Goal: Navigation & Orientation: Find specific page/section

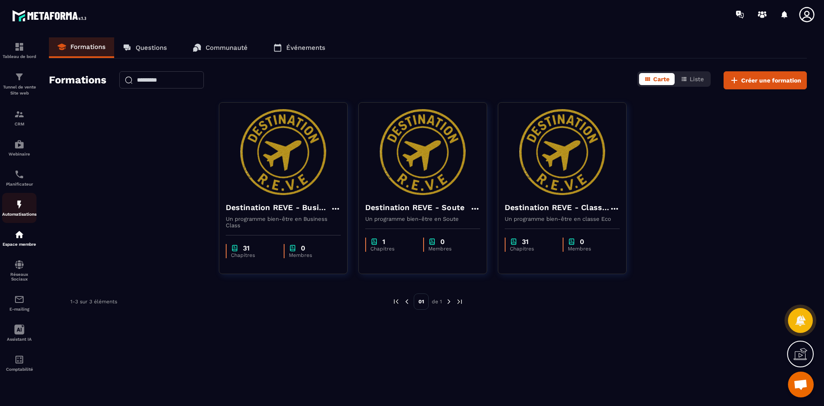
click at [24, 207] on img at bounding box center [19, 204] width 10 height 10
click at [14, 209] on div "Automatisations" at bounding box center [19, 207] width 34 height 17
click at [22, 235] on img at bounding box center [19, 234] width 10 height 10
click at [18, 116] on img at bounding box center [19, 114] width 10 height 10
click at [11, 235] on div "Espace membre" at bounding box center [19, 237] width 34 height 17
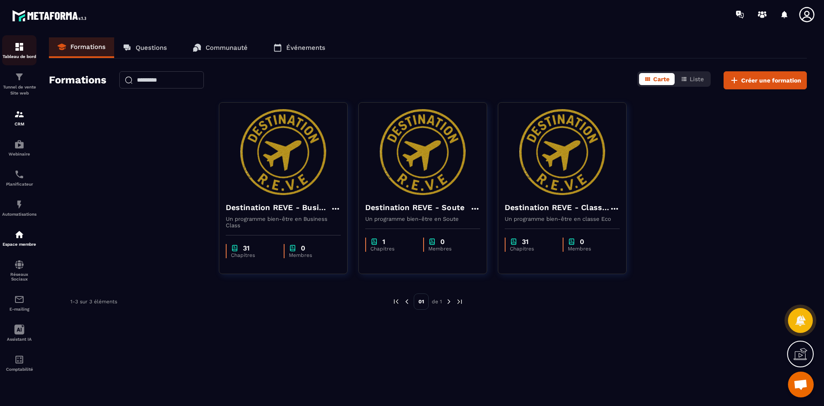
click at [18, 55] on p "Tableau de bord" at bounding box center [19, 56] width 34 height 5
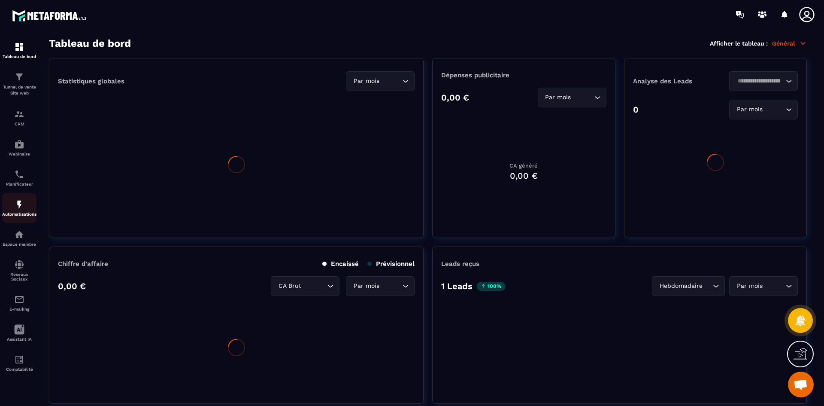
click at [21, 211] on div "Automatisations" at bounding box center [19, 207] width 34 height 17
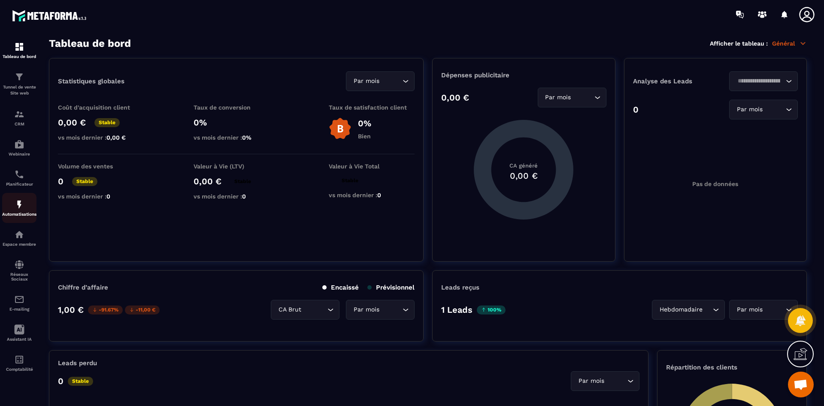
click at [21, 211] on div "Automatisations" at bounding box center [19, 207] width 34 height 17
click at [19, 203] on img at bounding box center [19, 204] width 10 height 10
click at [18, 81] on img at bounding box center [19, 77] width 10 height 10
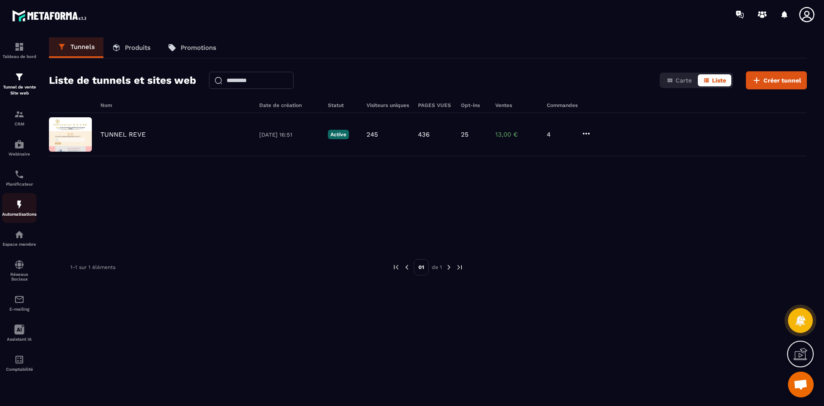
click at [12, 204] on div "Automatisations" at bounding box center [19, 207] width 34 height 17
click at [16, 204] on img at bounding box center [19, 204] width 10 height 10
click at [13, 208] on div "Automatisations" at bounding box center [19, 207] width 34 height 17
click at [22, 207] on img at bounding box center [19, 204] width 10 height 10
click at [18, 52] on div "Tableau de bord" at bounding box center [19, 50] width 34 height 17
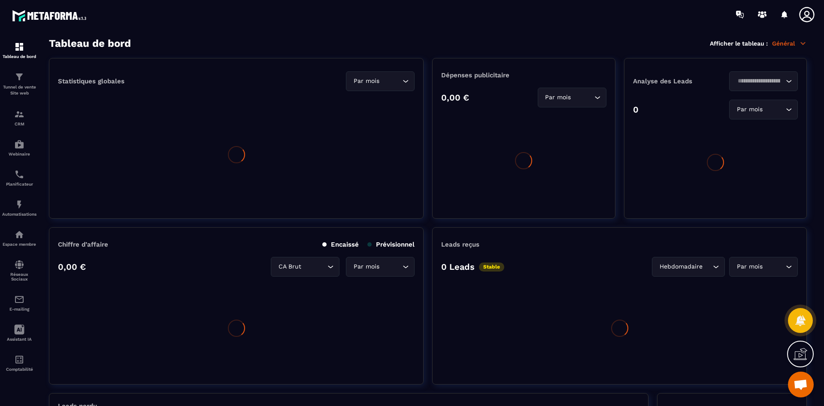
click at [24, 204] on div "Automatisations" at bounding box center [19, 207] width 34 height 17
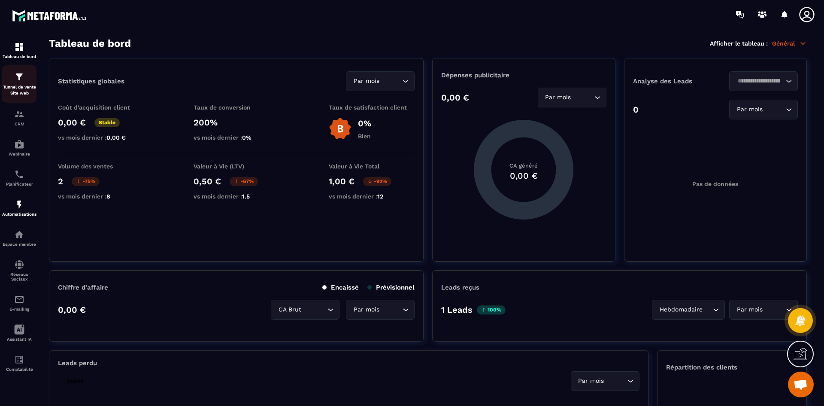
click at [21, 83] on div "Tunnel de vente Site web" at bounding box center [19, 84] width 34 height 24
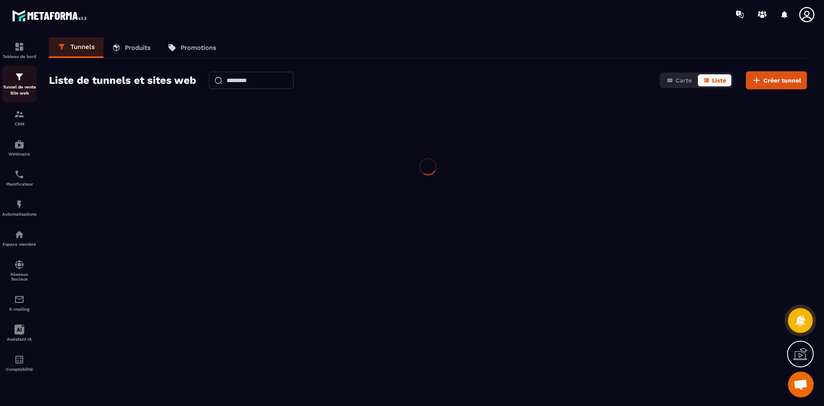
click at [19, 87] on p "Tunnel de vente Site web" at bounding box center [19, 90] width 34 height 12
